Goal: Check status: Check status

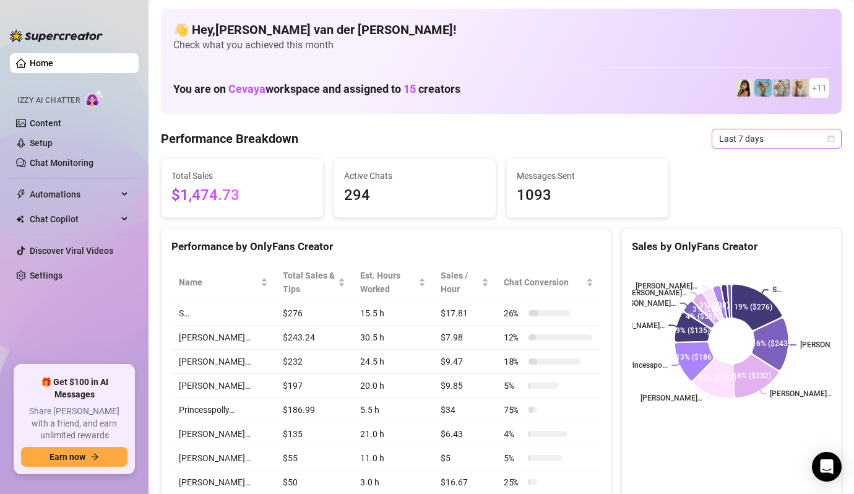
click at [833, 135] on icon "calendar" at bounding box center [830, 138] width 7 height 7
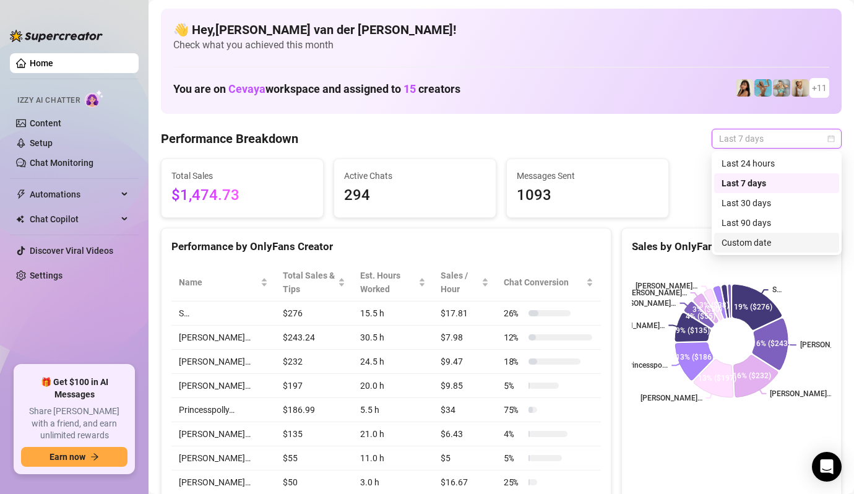
click at [769, 237] on div "Custom date" at bounding box center [776, 243] width 110 height 14
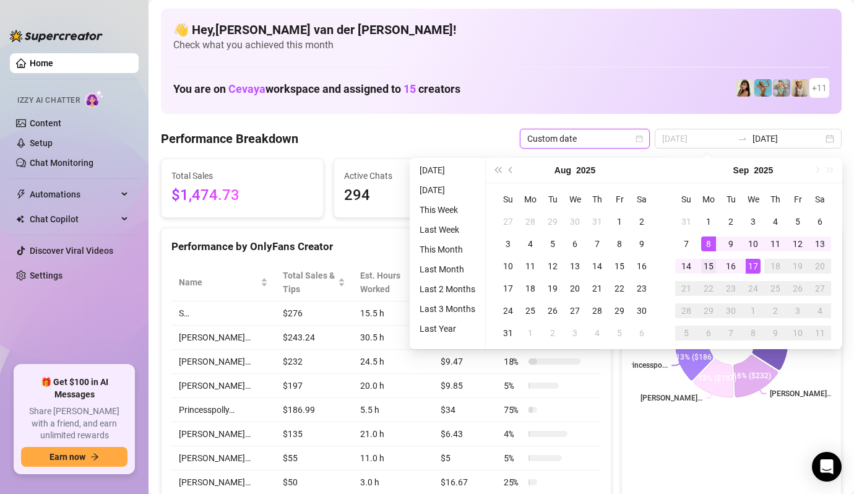
type input "[DATE]"
click at [710, 265] on div "15" at bounding box center [708, 266] width 15 height 15
click at [708, 264] on div "15" at bounding box center [708, 266] width 15 height 15
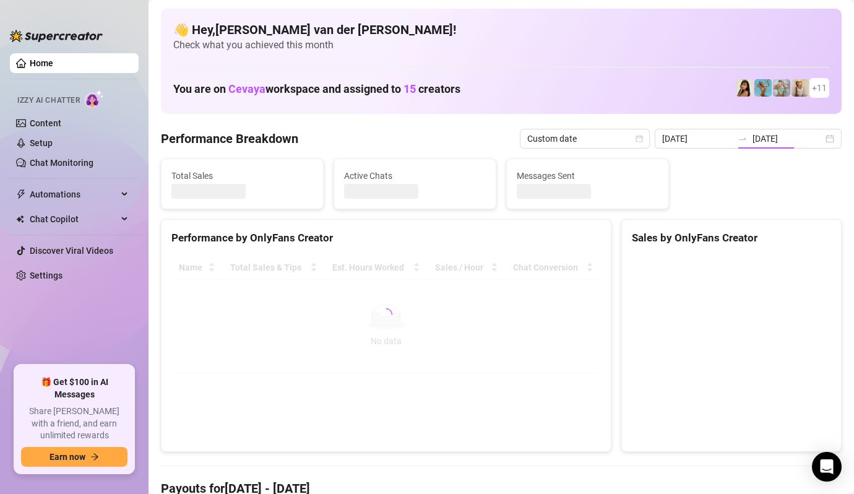
type input "[DATE]"
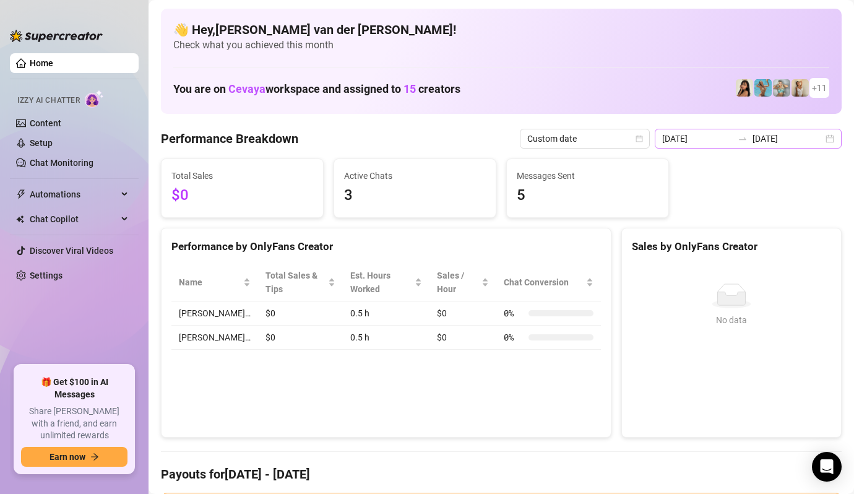
click at [828, 139] on div "[DATE] [DATE]" at bounding box center [748, 139] width 187 height 20
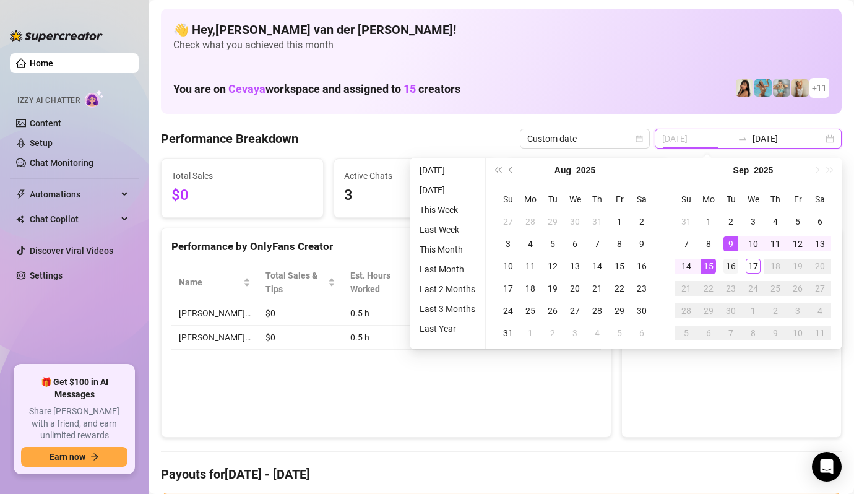
type input "[DATE]"
click at [733, 263] on div "16" at bounding box center [730, 266] width 15 height 15
click at [732, 263] on div "16" at bounding box center [730, 266] width 15 height 15
type input "[DATE]"
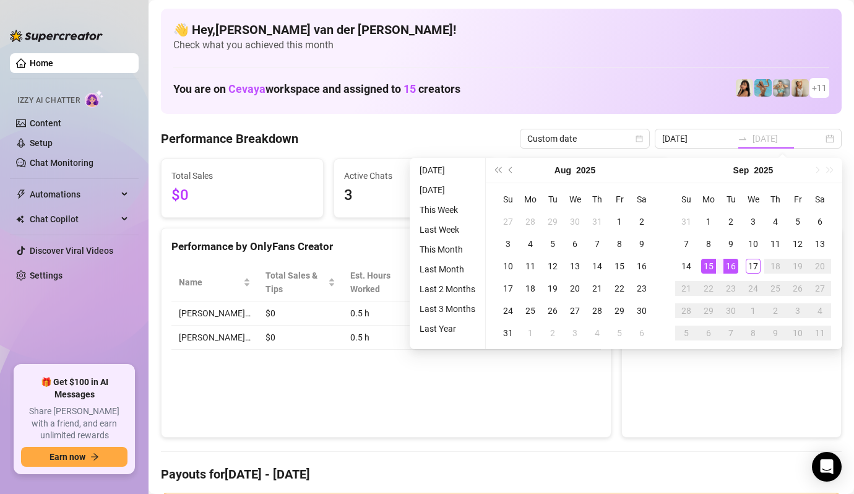
type input "[DATE]"
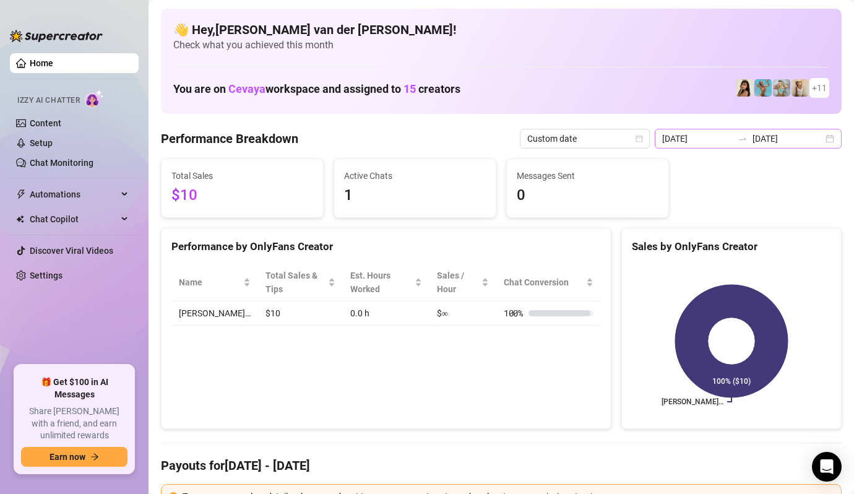
click at [828, 137] on div "[DATE] [DATE]" at bounding box center [748, 139] width 187 height 20
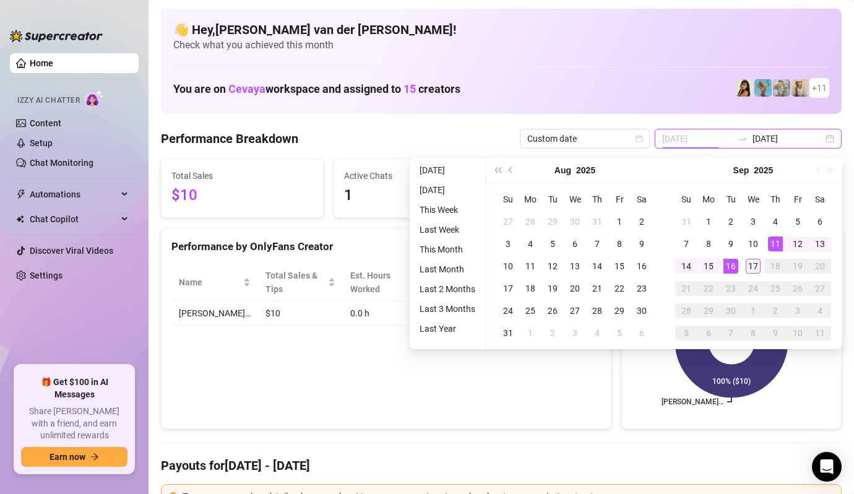
type input "[DATE]"
click at [758, 260] on div "17" at bounding box center [752, 266] width 15 height 15
click at [752, 262] on div "17" at bounding box center [752, 266] width 15 height 15
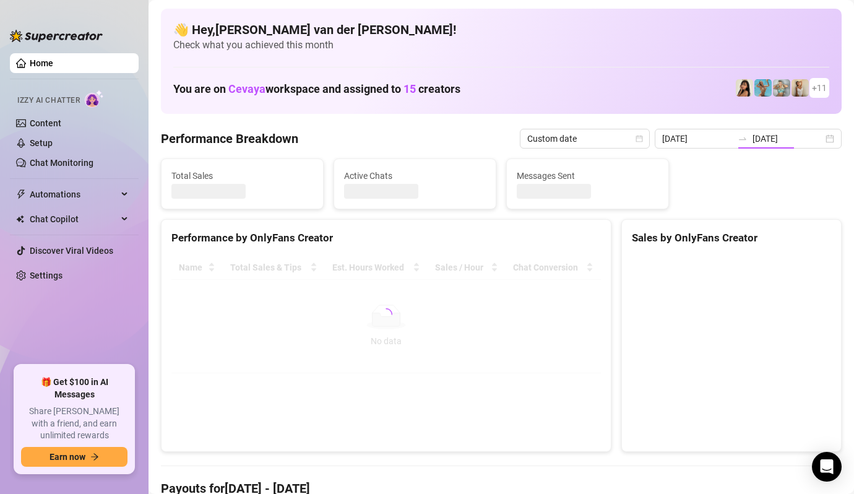
type input "[DATE]"
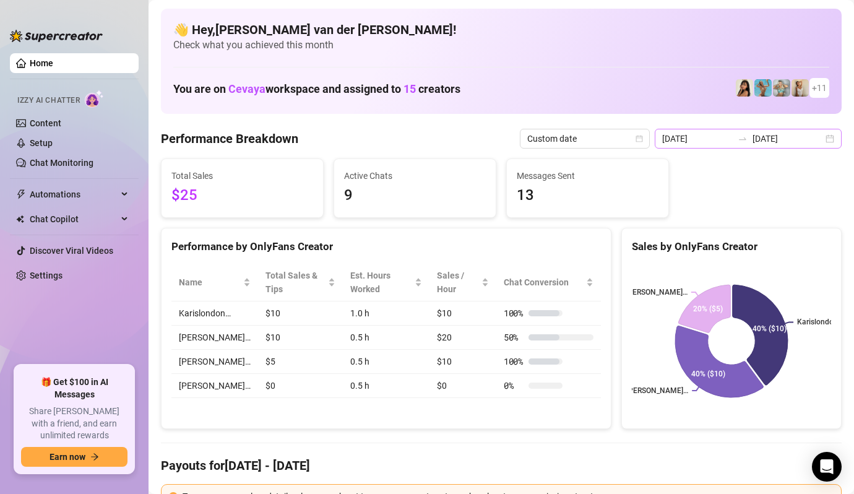
click at [833, 139] on div "[DATE] [DATE]" at bounding box center [748, 139] width 187 height 20
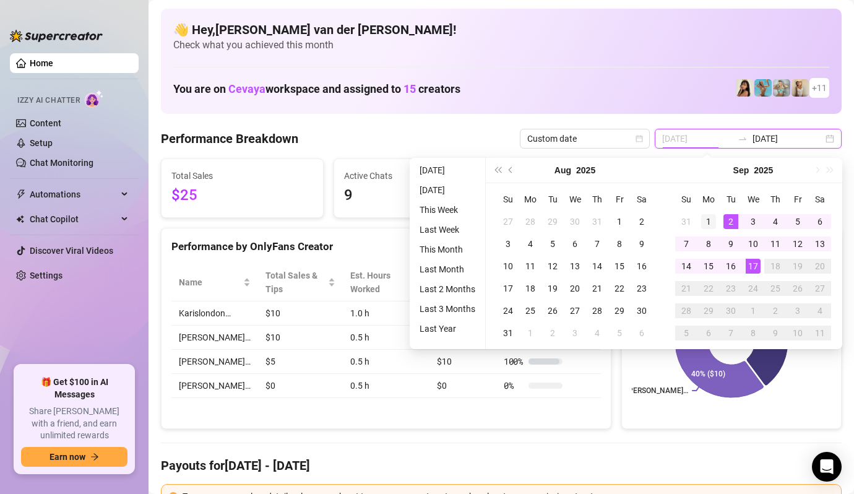
type input "[DATE]"
click at [711, 214] on div "1" at bounding box center [708, 221] width 15 height 15
type input "[DATE]"
click at [752, 264] on div "17" at bounding box center [752, 266] width 15 height 15
type input "[DATE]"
